Goal: Check status: Check status

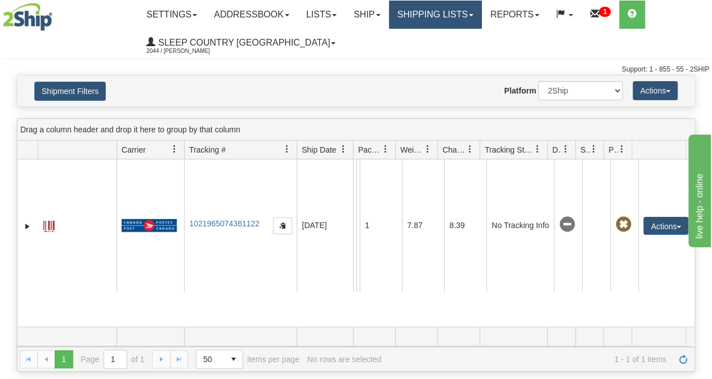
click at [448, 14] on link "Shipping lists" at bounding box center [435, 15] width 93 height 28
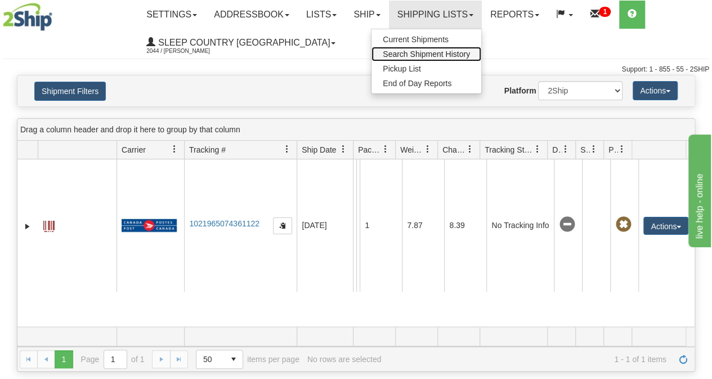
click at [427, 55] on span "Search Shipment History" at bounding box center [426, 54] width 87 height 9
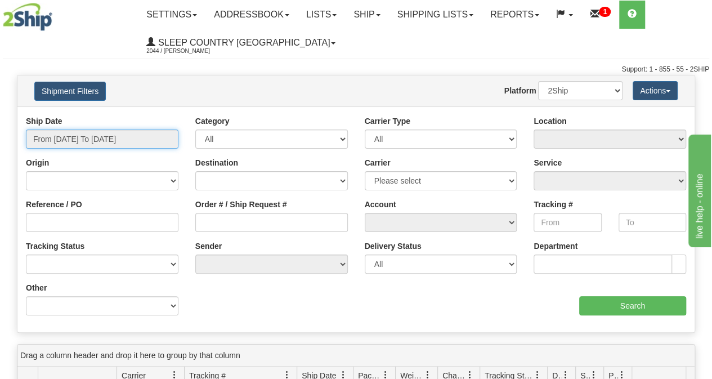
click at [114, 133] on input "From [DATE] To [DATE]" at bounding box center [102, 138] width 152 height 19
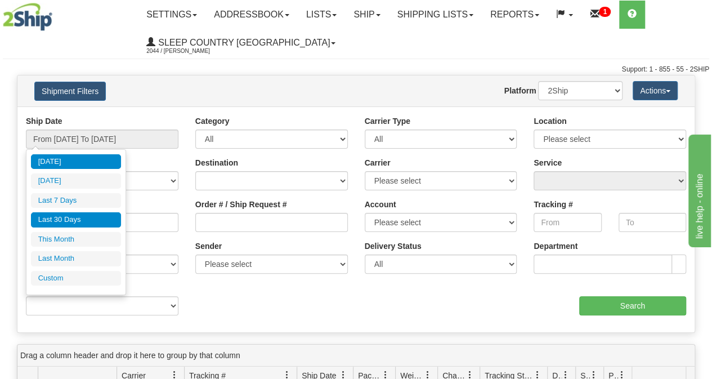
click at [68, 221] on li "Last 30 Days" at bounding box center [76, 219] width 90 height 15
type input "From [DATE] To [DATE]"
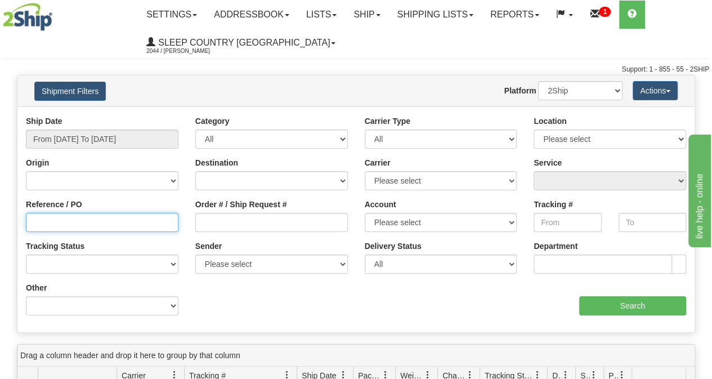
click at [63, 223] on input "Reference / PO" at bounding box center [102, 222] width 152 height 19
paste input "9008I148920"
type input "9008I148920"
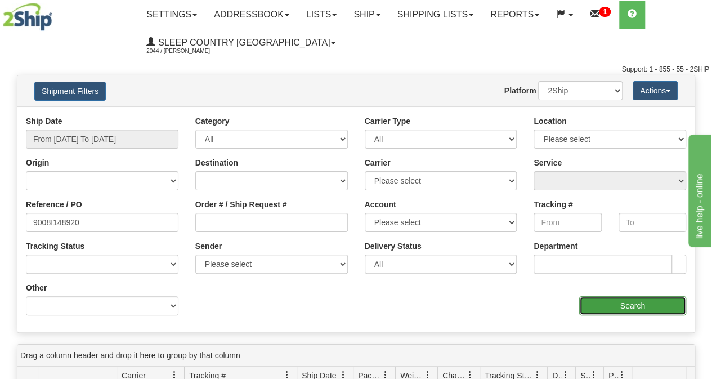
click at [645, 305] on input "Search" at bounding box center [632, 305] width 107 height 19
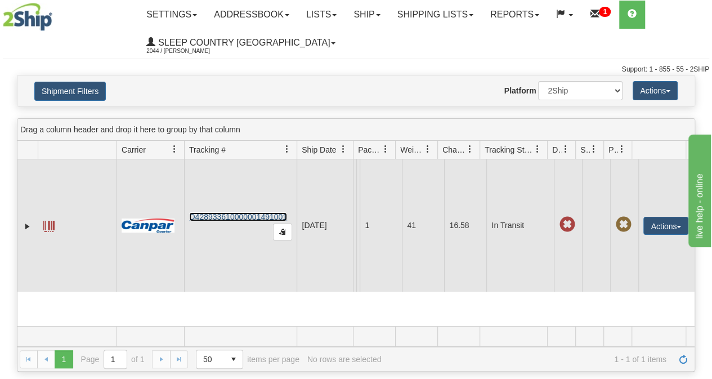
click at [237, 212] on link "D428933610000001491001" at bounding box center [238, 216] width 98 height 9
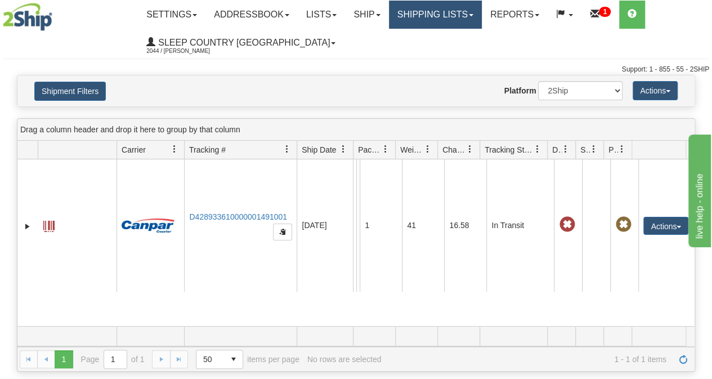
click at [457, 16] on link "Shipping lists" at bounding box center [435, 15] width 93 height 28
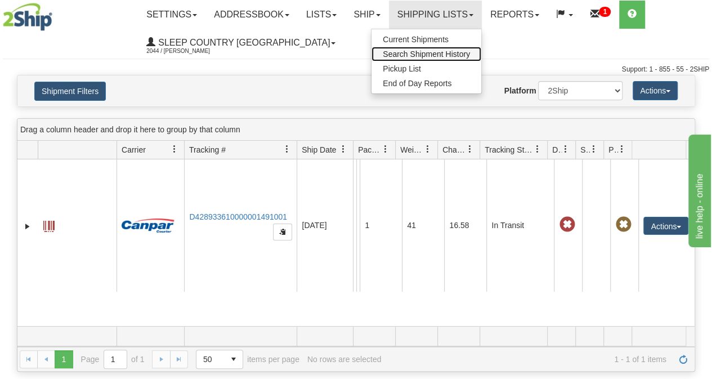
click at [430, 51] on span "Search Shipment History" at bounding box center [426, 54] width 87 height 9
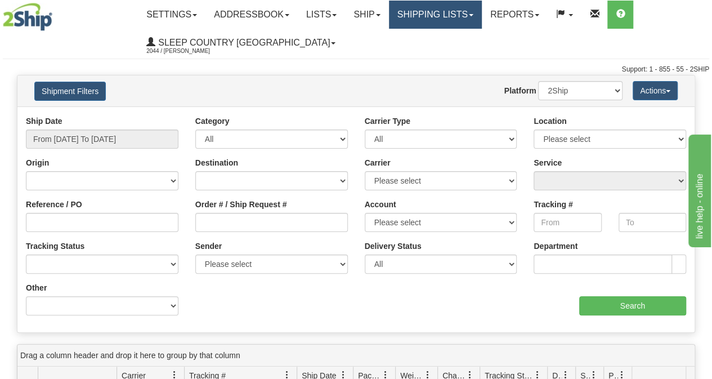
click at [447, 17] on link "Shipping lists" at bounding box center [435, 15] width 93 height 28
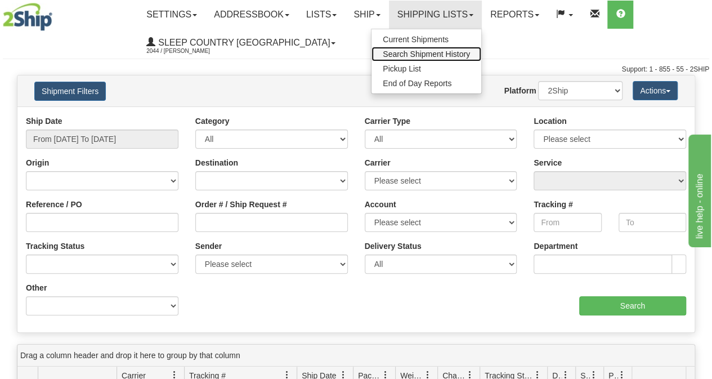
click at [438, 50] on span "Search Shipment History" at bounding box center [426, 54] width 87 height 9
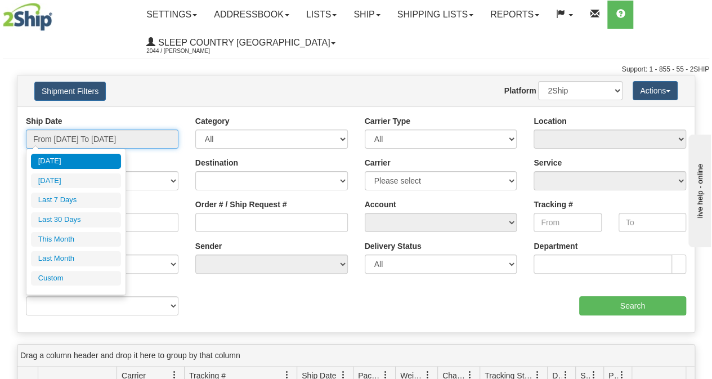
click at [104, 142] on input "From [DATE] To [DATE]" at bounding box center [102, 138] width 152 height 19
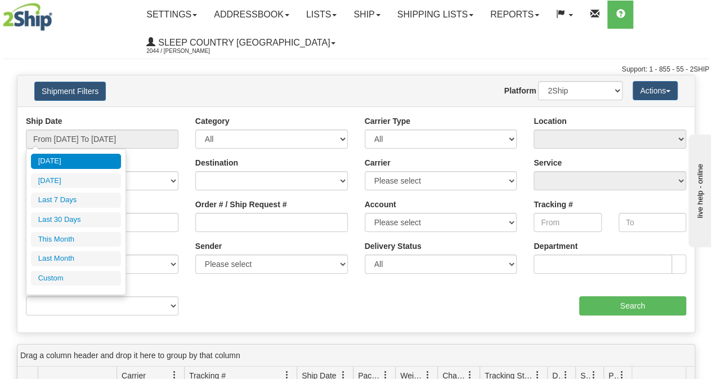
click at [66, 219] on li "Last 30 Days" at bounding box center [76, 219] width 90 height 15
type input "From [DATE] To [DATE]"
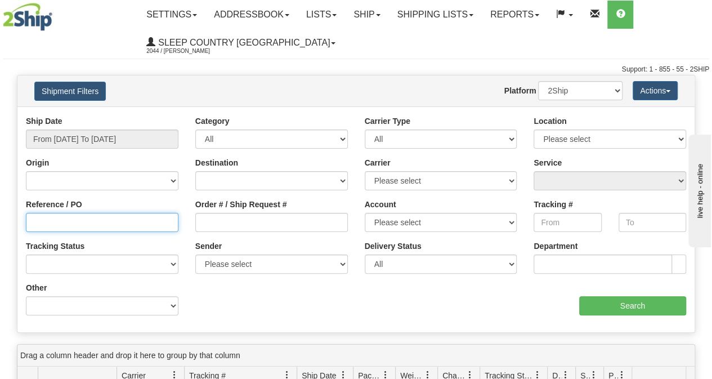
click at [46, 227] on input "Reference / PO" at bounding box center [102, 222] width 152 height 19
paste input "9000I150584"
type input "9000I150584"
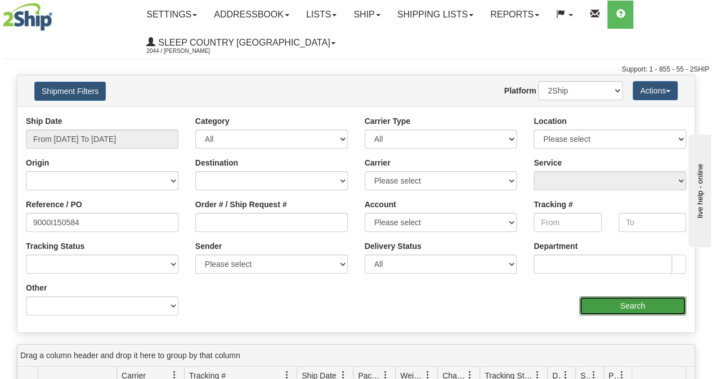
click at [613, 303] on input "Search" at bounding box center [632, 305] width 107 height 19
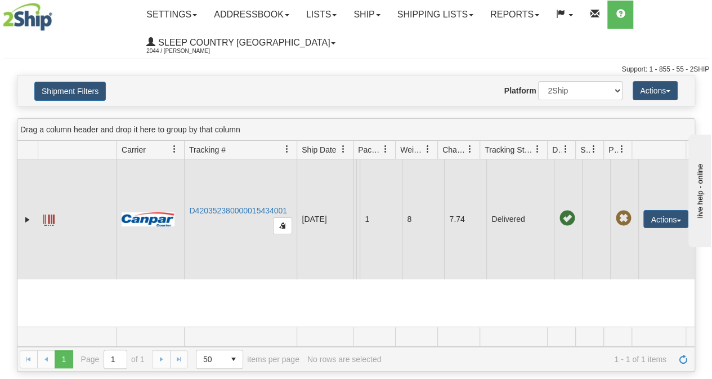
click at [49, 218] on span at bounding box center [48, 219] width 11 height 11
